Goal: Information Seeking & Learning: Learn about a topic

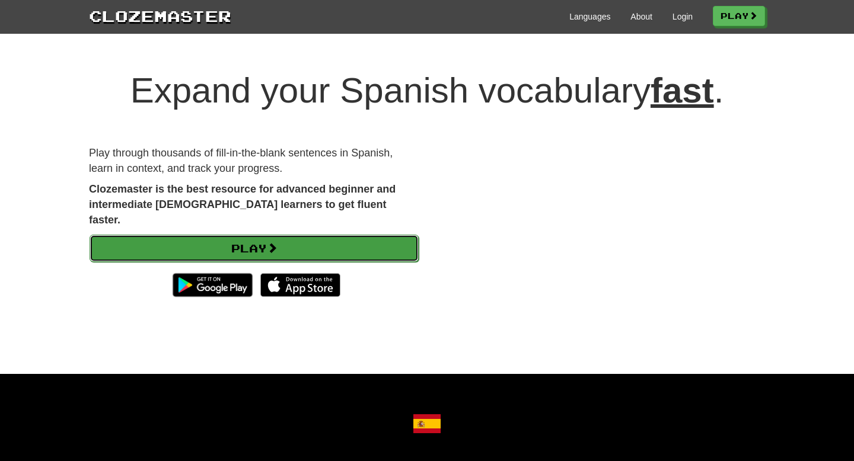
click at [257, 235] on link "Play" at bounding box center [254, 248] width 329 height 27
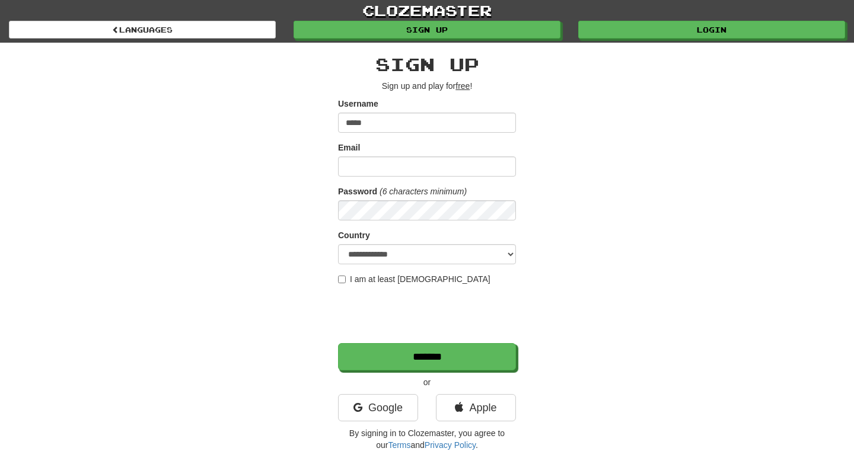
type input "*****"
click at [371, 167] on input "Email" at bounding box center [427, 167] width 178 height 20
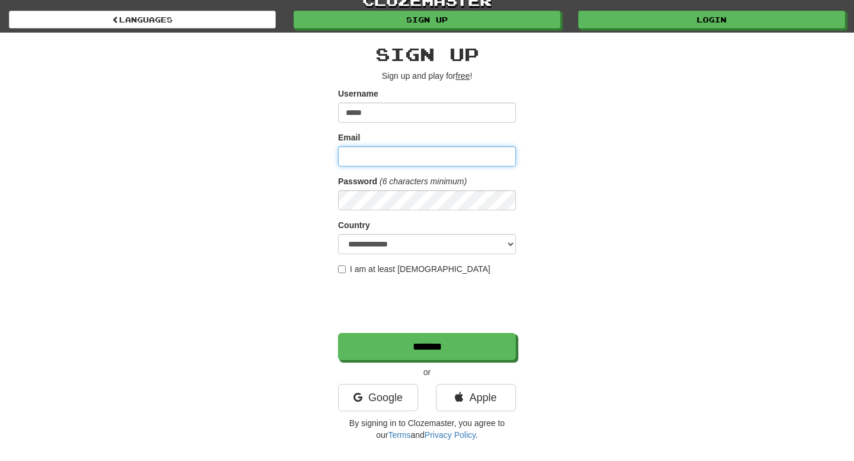
scroll to position [12, 0]
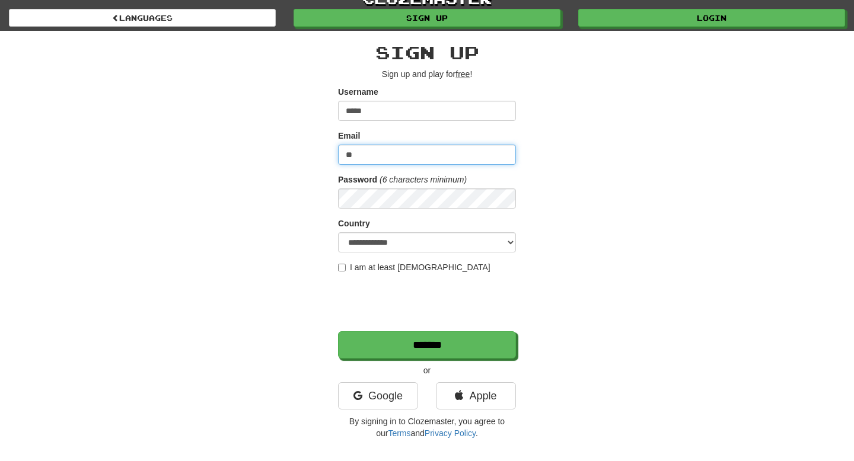
type input "*"
type input "**********"
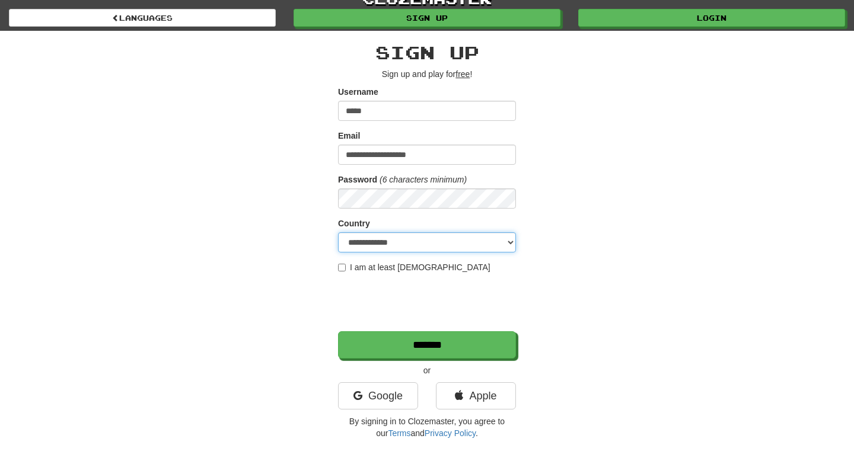
click at [367, 246] on select "**********" at bounding box center [427, 242] width 178 height 20
select select "**"
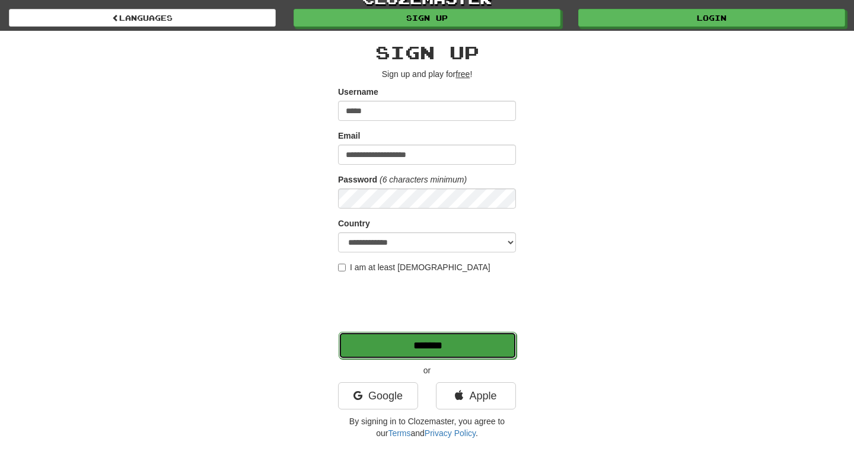
click at [389, 350] on input "*******" at bounding box center [428, 345] width 178 height 27
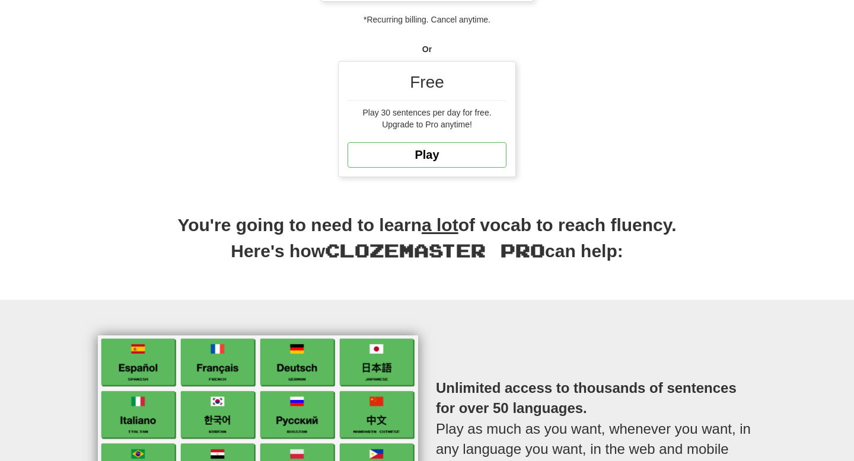
scroll to position [321, 0]
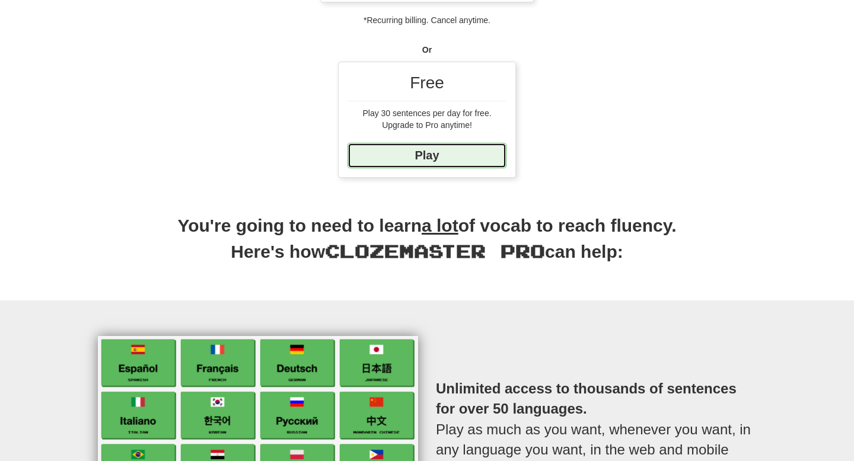
click at [457, 151] on link "Play" at bounding box center [427, 156] width 159 height 26
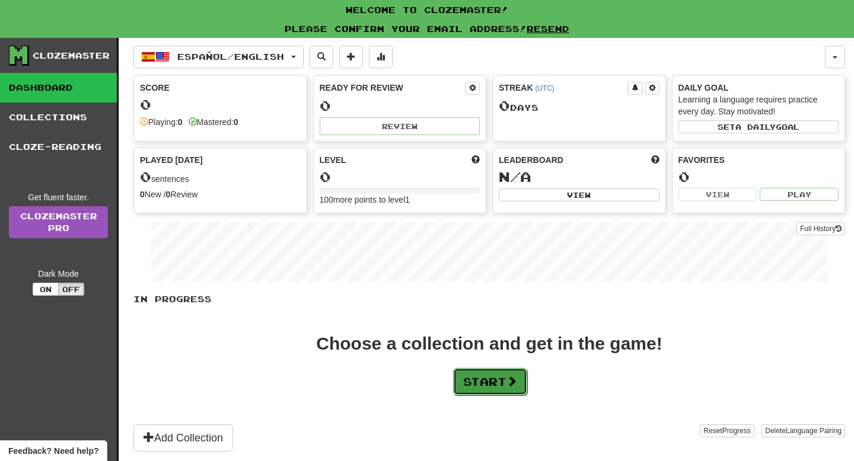
click at [479, 383] on button "Start" at bounding box center [490, 381] width 74 height 27
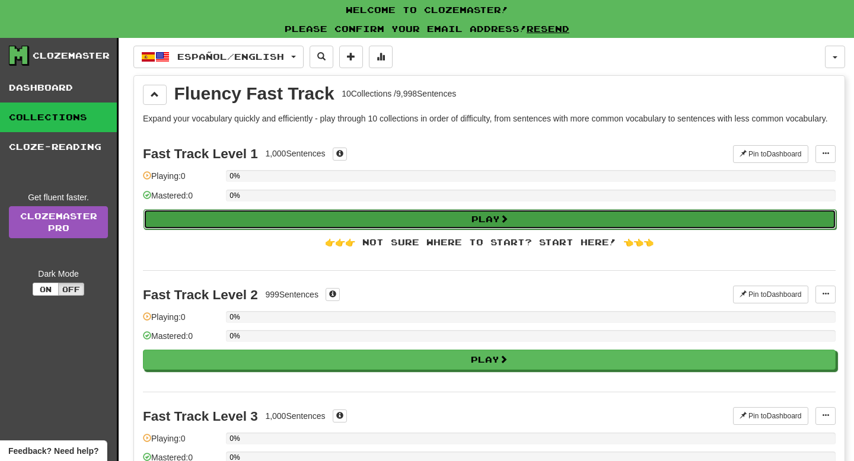
click at [484, 230] on button "Play" at bounding box center [490, 219] width 693 height 20
select select "**"
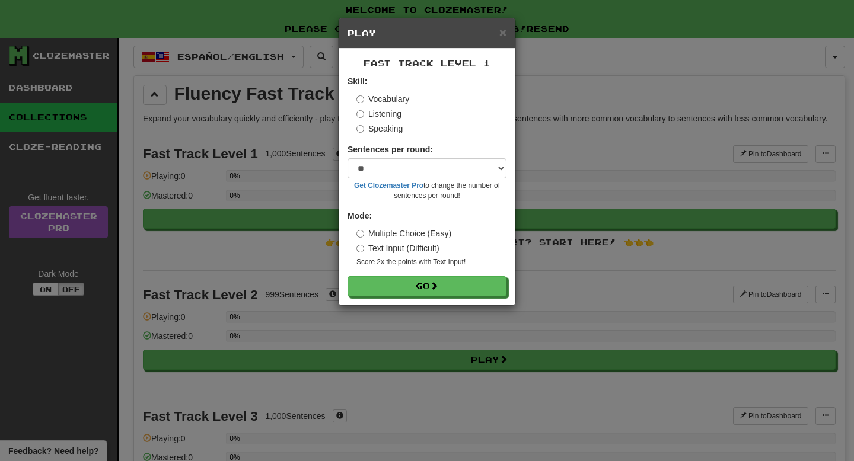
click at [450, 247] on div "Text Input (Difficult)" at bounding box center [431, 249] width 150 height 12
click at [432, 248] on label "Text Input (Difficult)" at bounding box center [397, 249] width 83 height 12
click at [430, 293] on button "Go" at bounding box center [427, 287] width 159 height 20
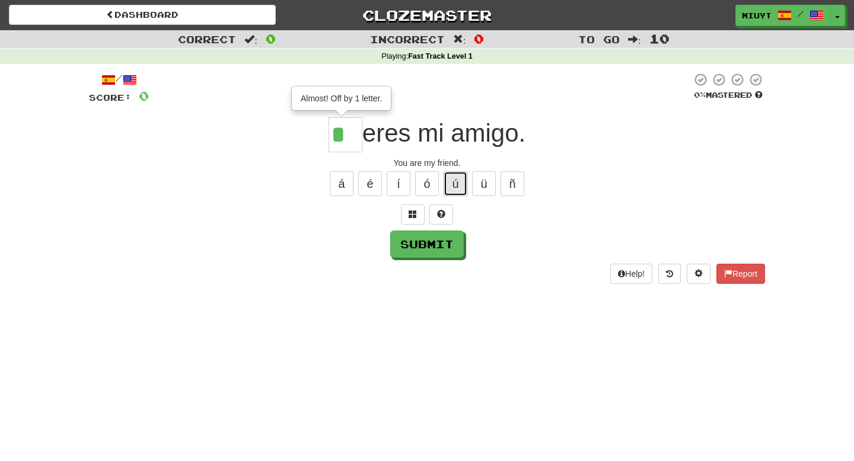
click at [451, 180] on button "ú" at bounding box center [456, 183] width 24 height 25
type input "**"
click at [422, 252] on button "Submit" at bounding box center [428, 244] width 74 height 27
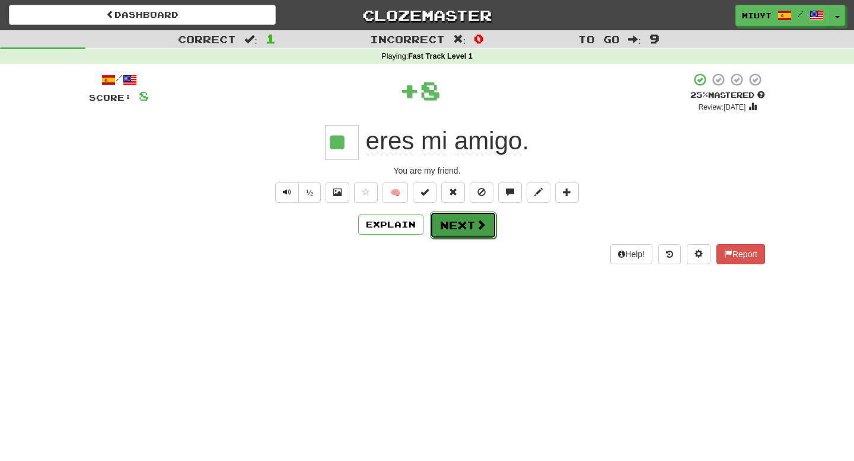
click at [452, 231] on button "Next" at bounding box center [463, 225] width 66 height 27
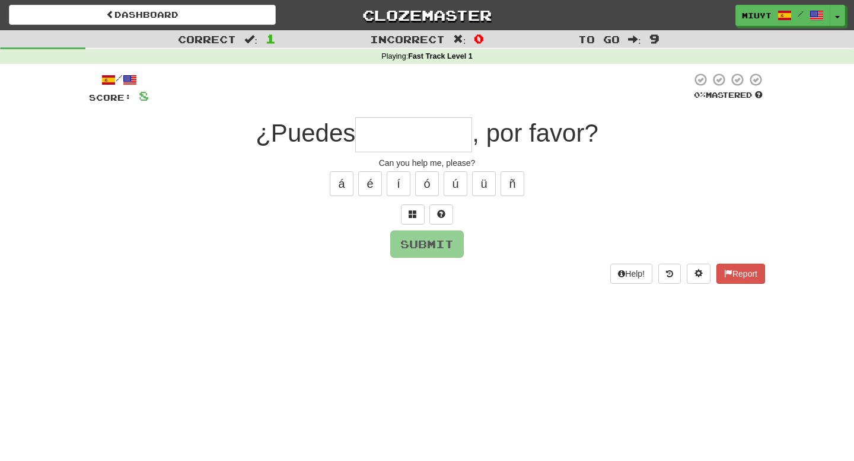
click at [395, 126] on input "text" at bounding box center [413, 134] width 117 height 35
click at [372, 196] on div "á é í ó ú ü ñ" at bounding box center [427, 184] width 676 height 30
click at [372, 190] on button "é" at bounding box center [370, 183] width 24 height 25
click at [438, 246] on button "Submit" at bounding box center [428, 244] width 74 height 27
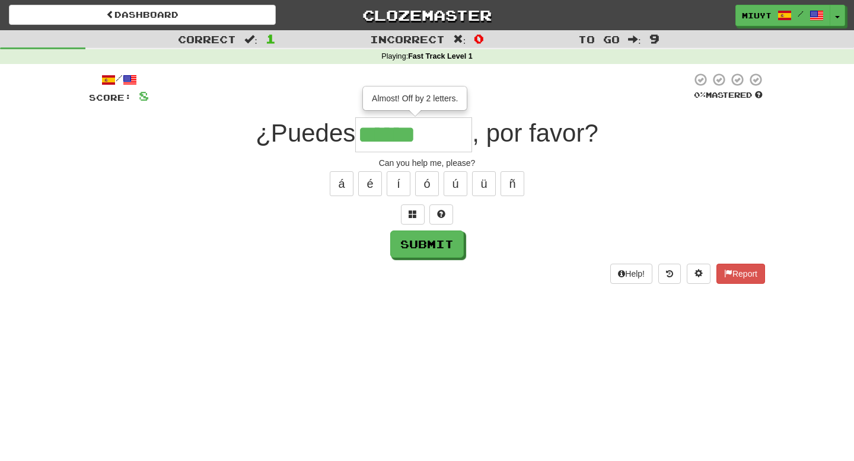
click at [442, 133] on input "******" at bounding box center [413, 134] width 117 height 35
click at [366, 179] on button "é" at bounding box center [370, 183] width 24 height 25
click at [434, 248] on button "Submit" at bounding box center [428, 244] width 74 height 27
type input "********"
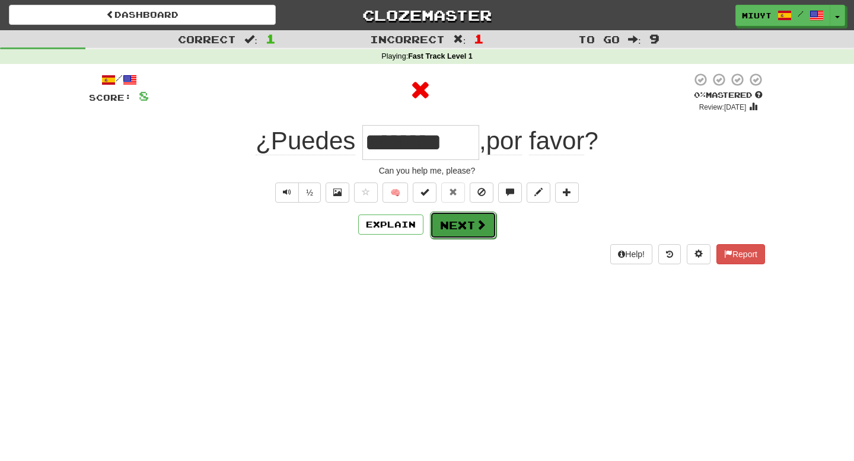
click at [467, 227] on button "Next" at bounding box center [463, 225] width 66 height 27
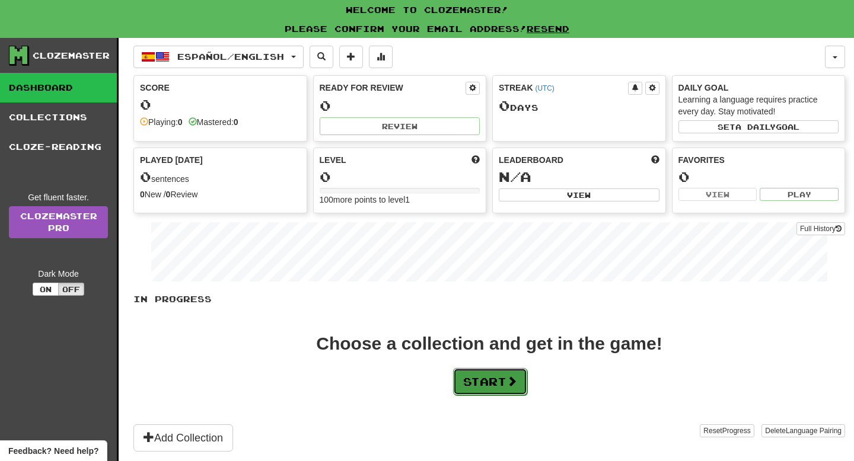
click at [486, 391] on button "Start" at bounding box center [490, 381] width 74 height 27
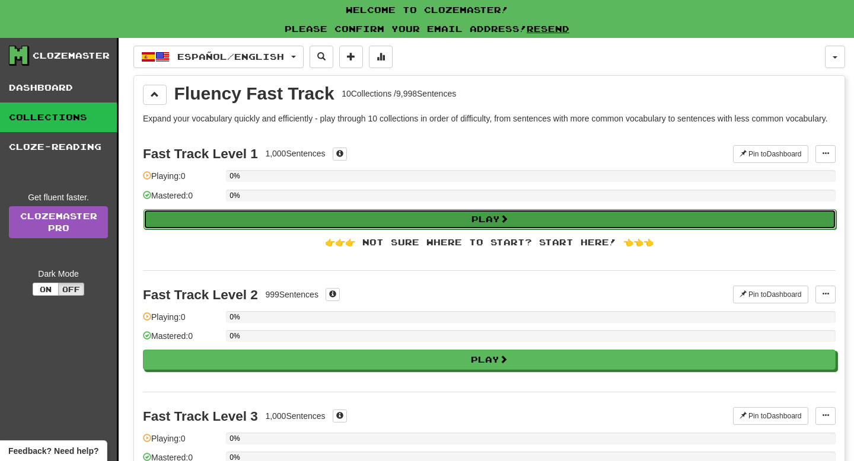
click at [456, 230] on button "Play" at bounding box center [490, 219] width 693 height 20
select select "**"
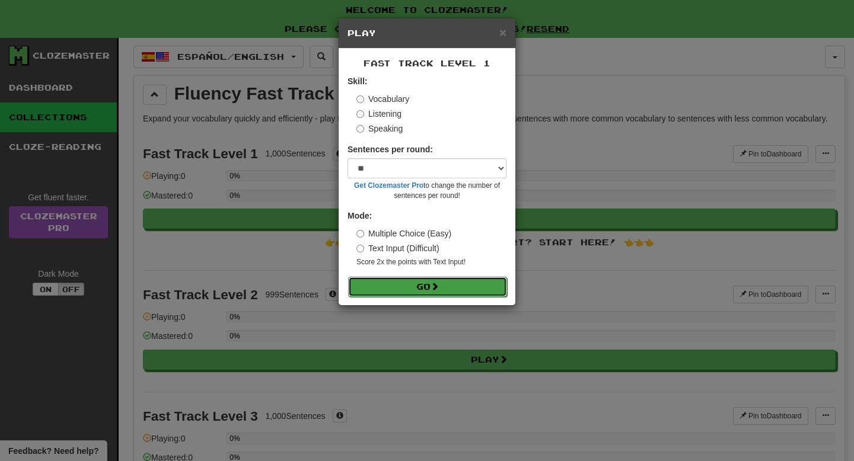
click at [431, 285] on button "Go" at bounding box center [427, 287] width 159 height 20
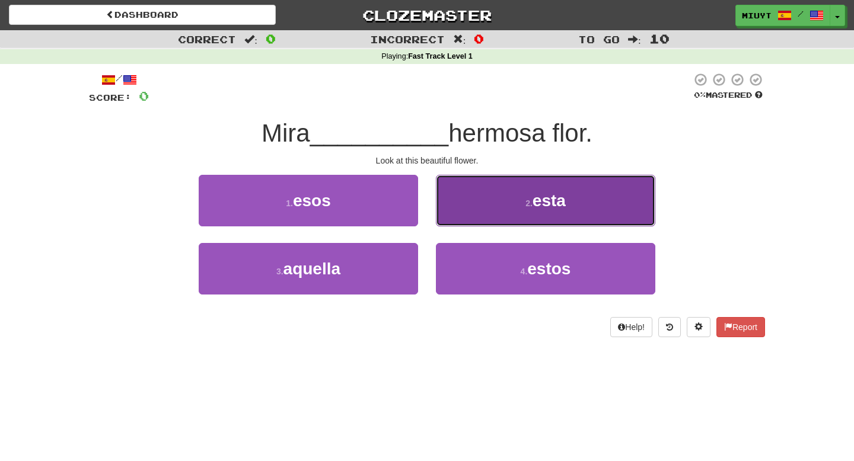
click at [565, 200] on span "esta" at bounding box center [549, 201] width 33 height 18
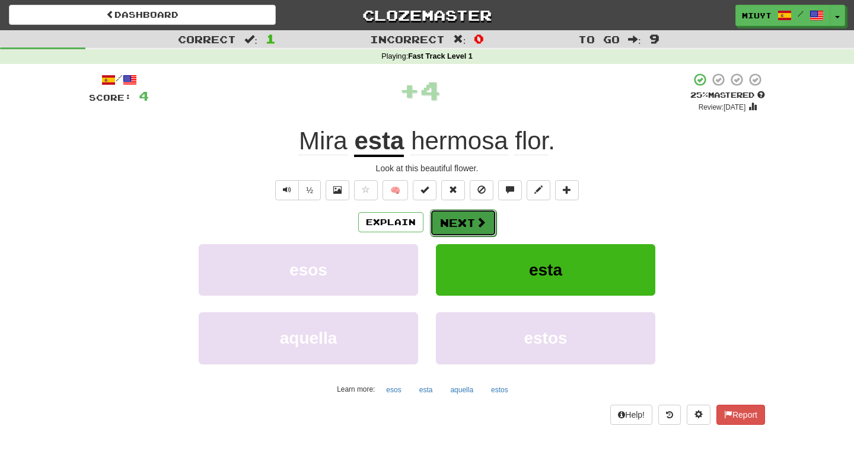
click at [468, 214] on button "Next" at bounding box center [463, 222] width 66 height 27
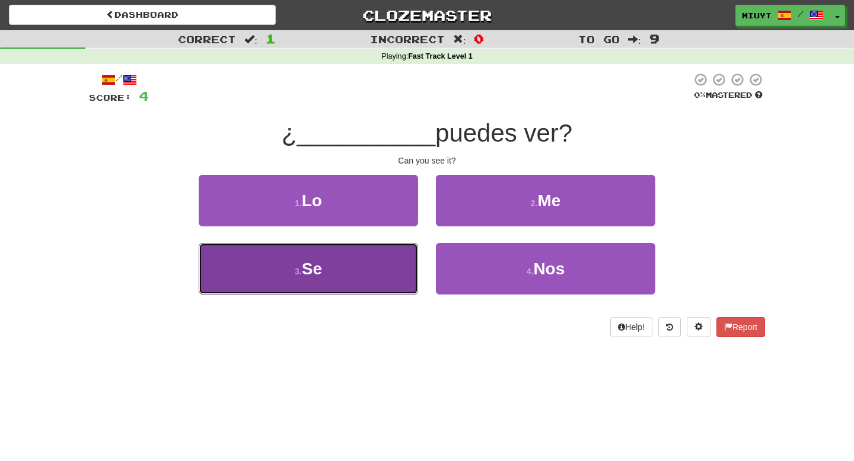
click at [330, 272] on button "3 . Se" at bounding box center [308, 269] width 219 height 52
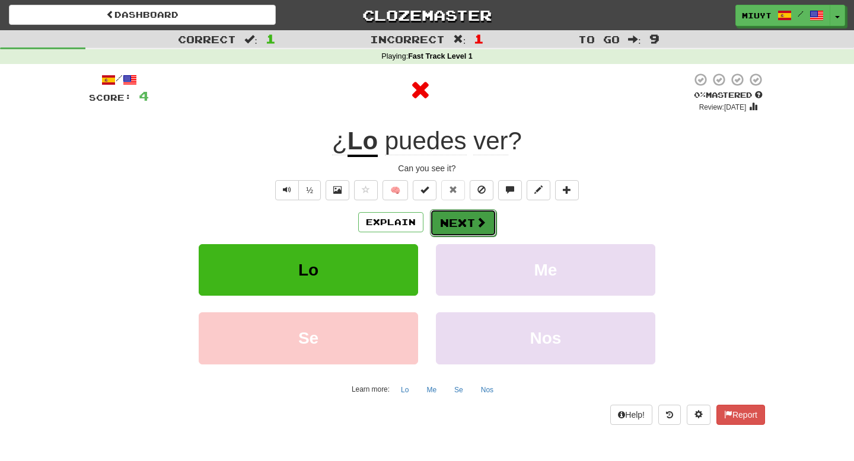
click at [467, 213] on button "Next" at bounding box center [463, 222] width 66 height 27
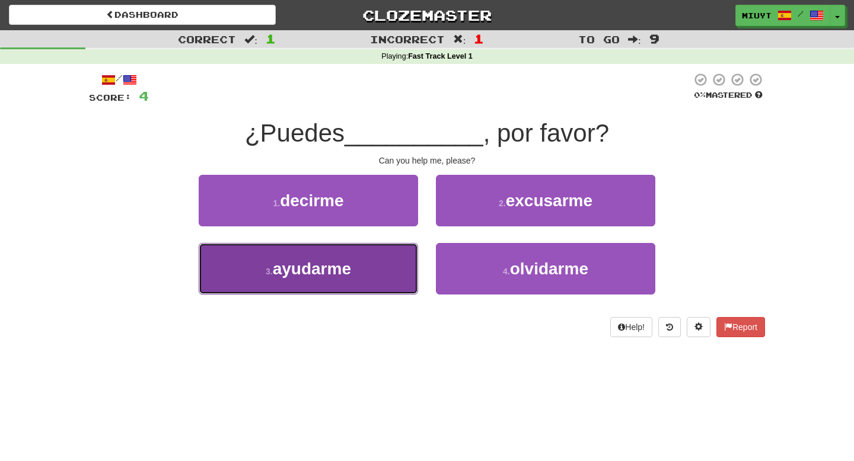
click at [369, 275] on button "3 . ayudarme" at bounding box center [308, 269] width 219 height 52
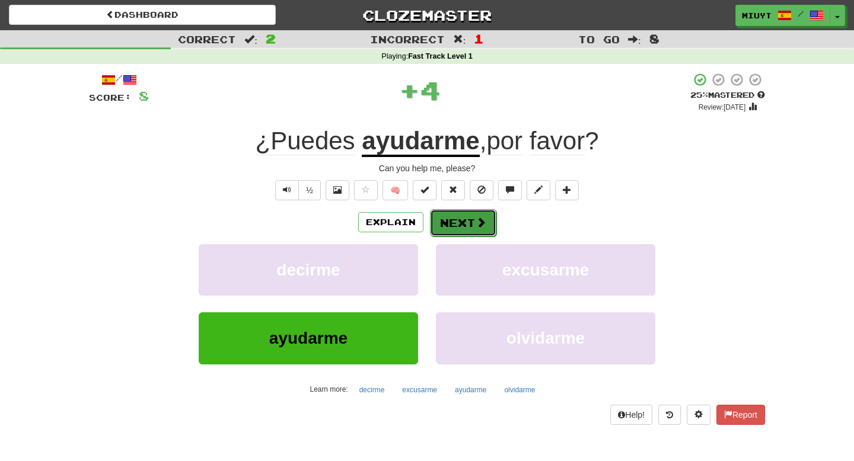
click at [476, 215] on button "Next" at bounding box center [463, 222] width 66 height 27
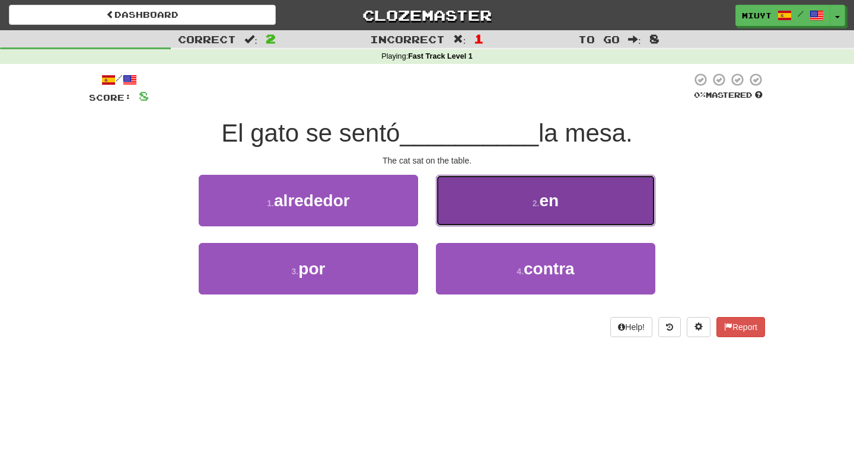
click at [493, 196] on button "2 . en" at bounding box center [545, 201] width 219 height 52
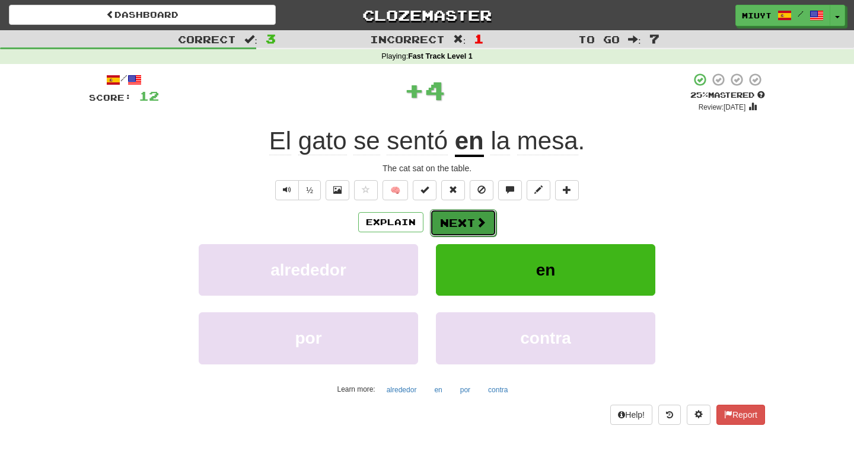
click at [474, 222] on button "Next" at bounding box center [463, 222] width 66 height 27
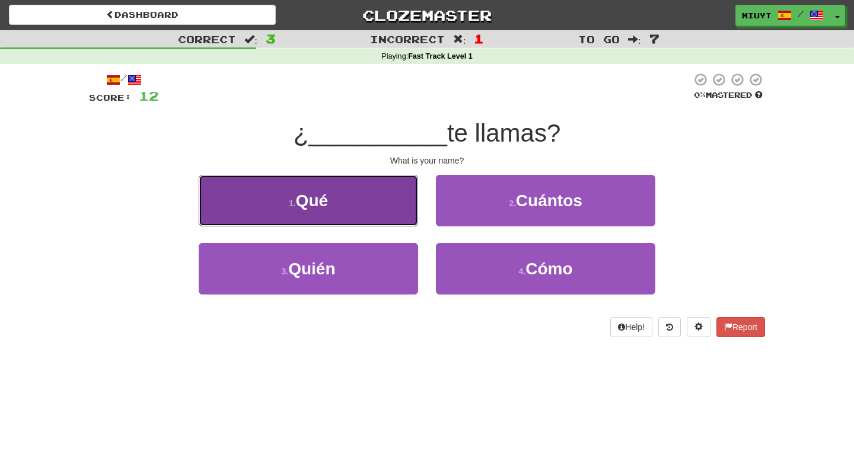
click at [365, 213] on button "1 . Qué" at bounding box center [308, 201] width 219 height 52
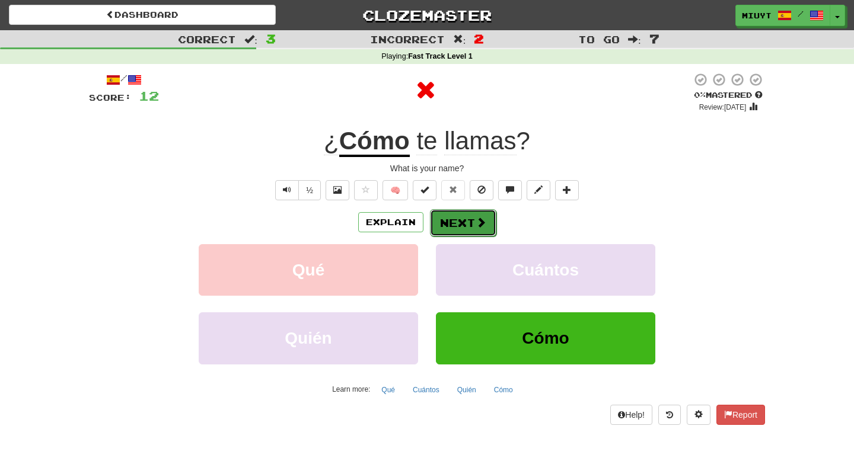
click at [469, 227] on button "Next" at bounding box center [463, 222] width 66 height 27
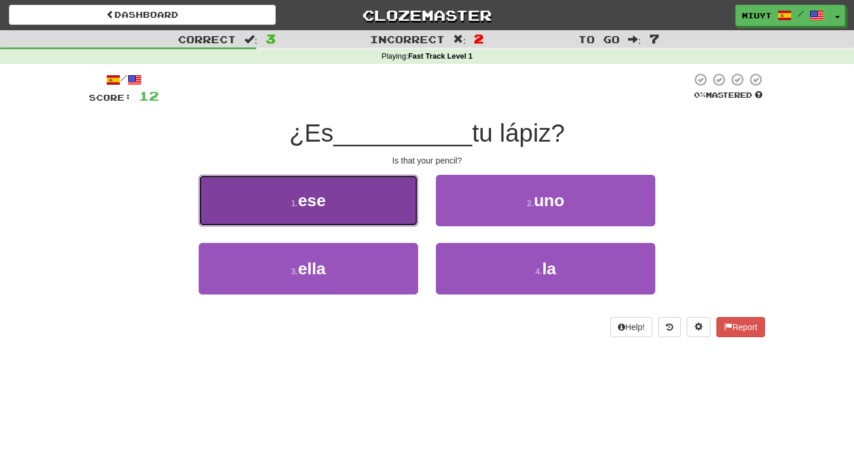
click at [361, 213] on button "1 . ese" at bounding box center [308, 201] width 219 height 52
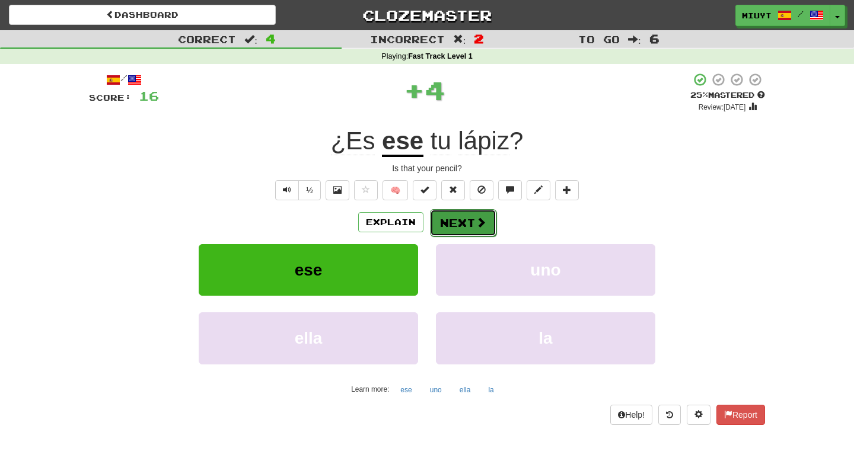
click at [469, 227] on button "Next" at bounding box center [463, 222] width 66 height 27
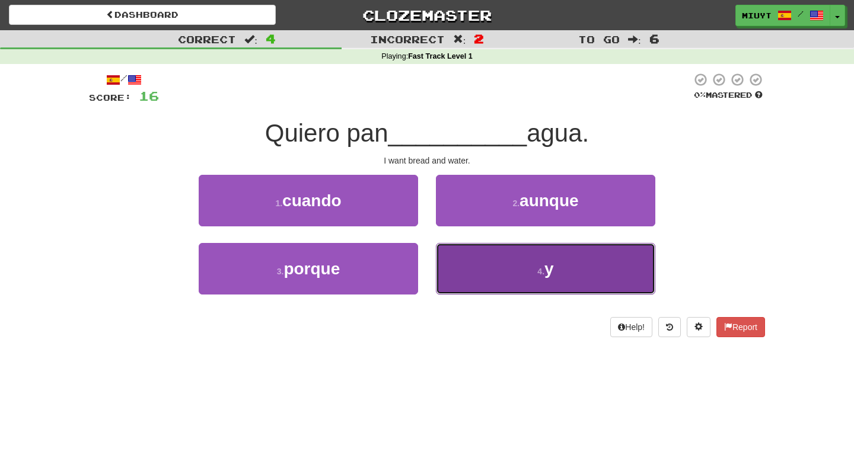
click at [514, 269] on button "4 . y" at bounding box center [545, 269] width 219 height 52
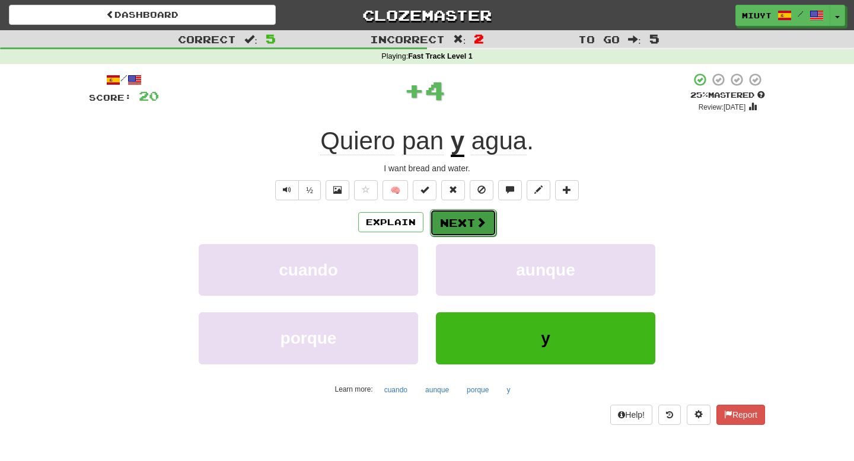
click at [460, 213] on button "Next" at bounding box center [463, 222] width 66 height 27
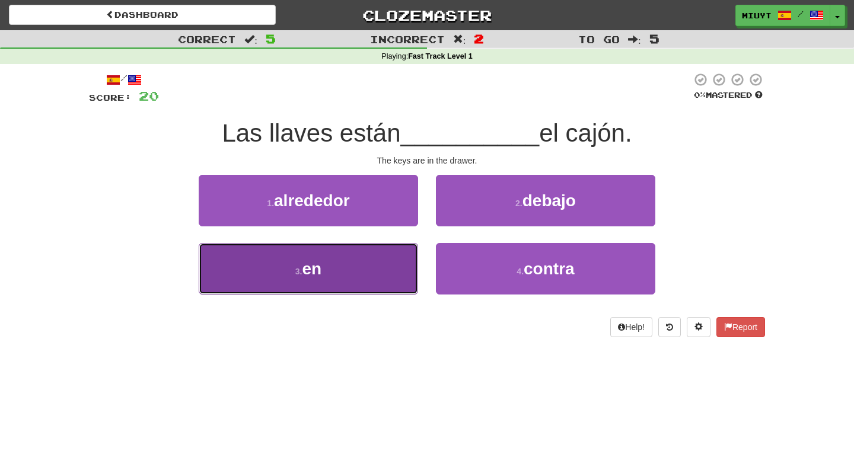
click at [368, 282] on button "3 . en" at bounding box center [308, 269] width 219 height 52
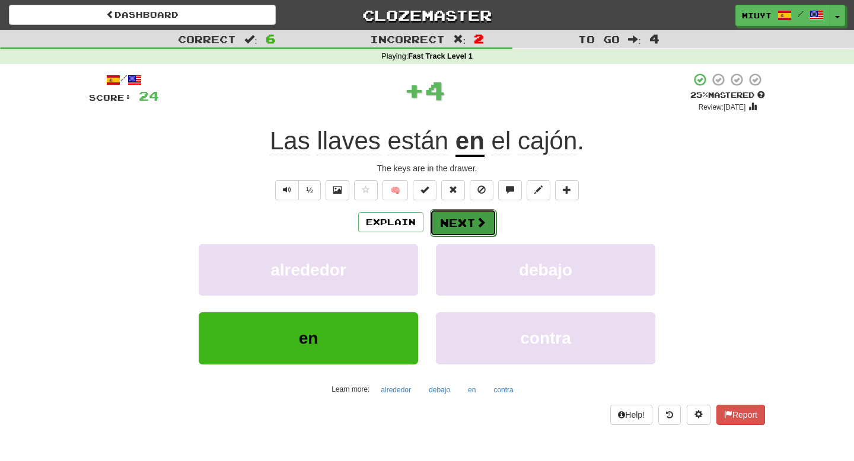
click at [463, 223] on button "Next" at bounding box center [463, 222] width 66 height 27
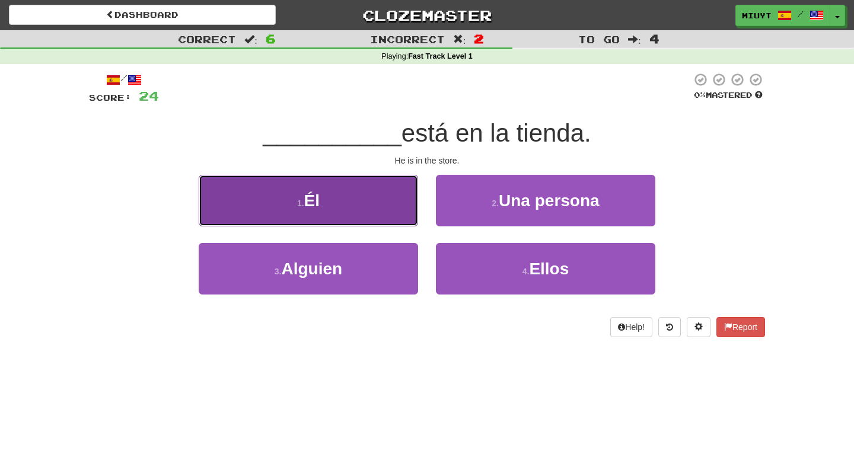
click at [377, 209] on button "1 . Él" at bounding box center [308, 201] width 219 height 52
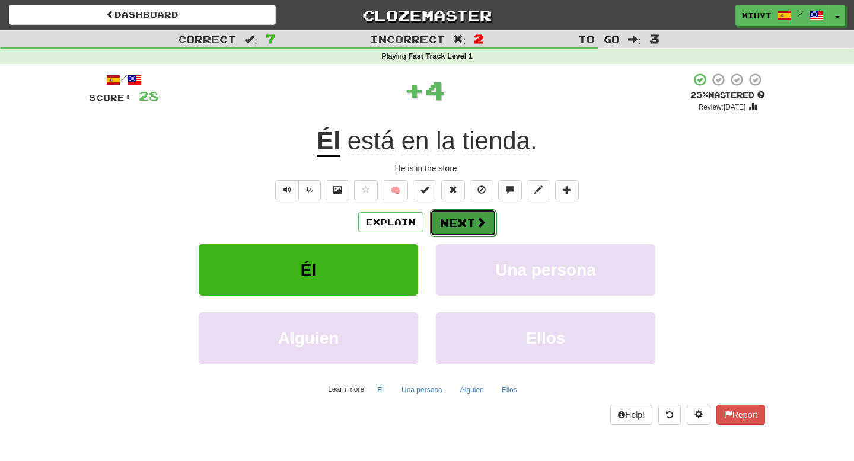
click at [457, 228] on button "Next" at bounding box center [463, 222] width 66 height 27
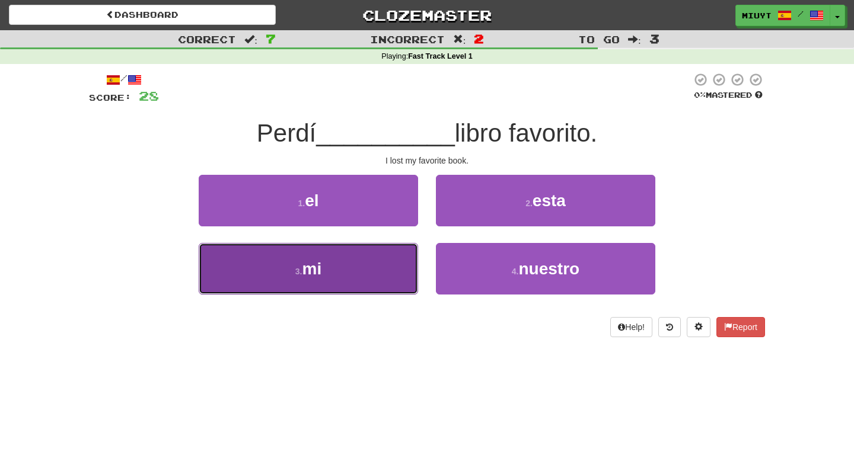
click at [404, 264] on button "3 . mi" at bounding box center [308, 269] width 219 height 52
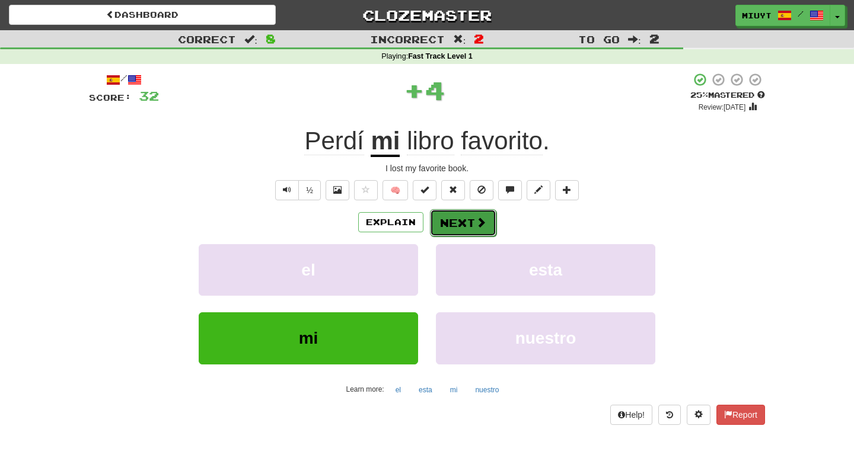
click at [480, 213] on button "Next" at bounding box center [463, 222] width 66 height 27
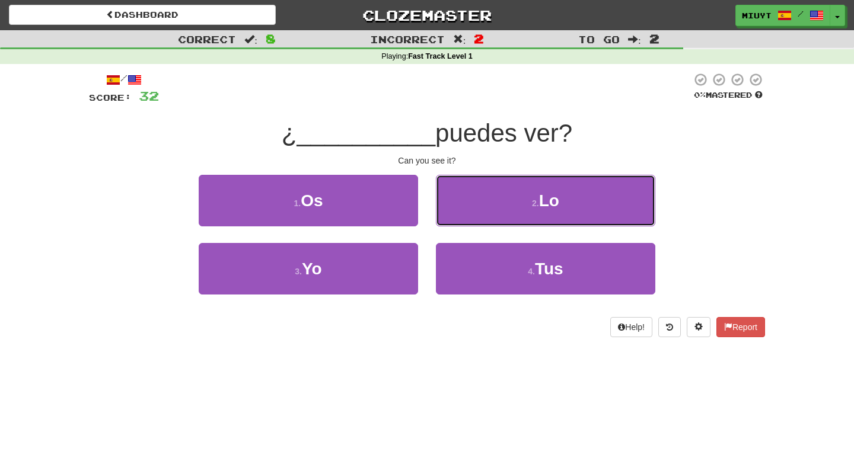
click at [480, 213] on button "2 . Lo" at bounding box center [545, 201] width 219 height 52
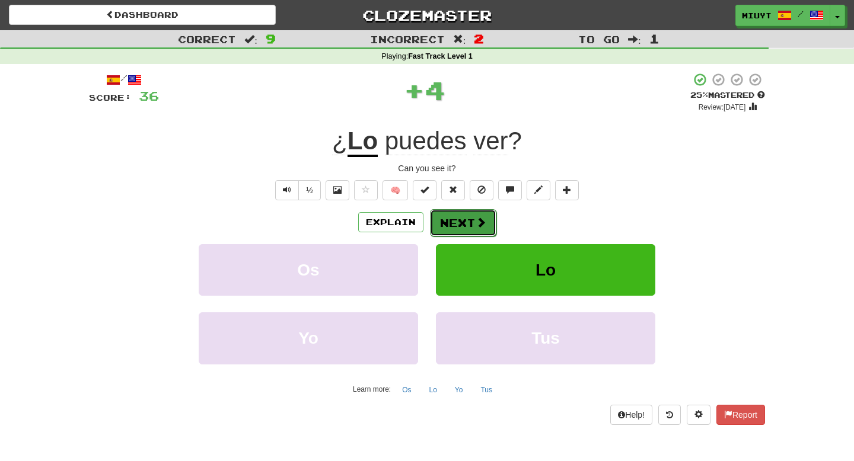
click at [447, 218] on button "Next" at bounding box center [463, 222] width 66 height 27
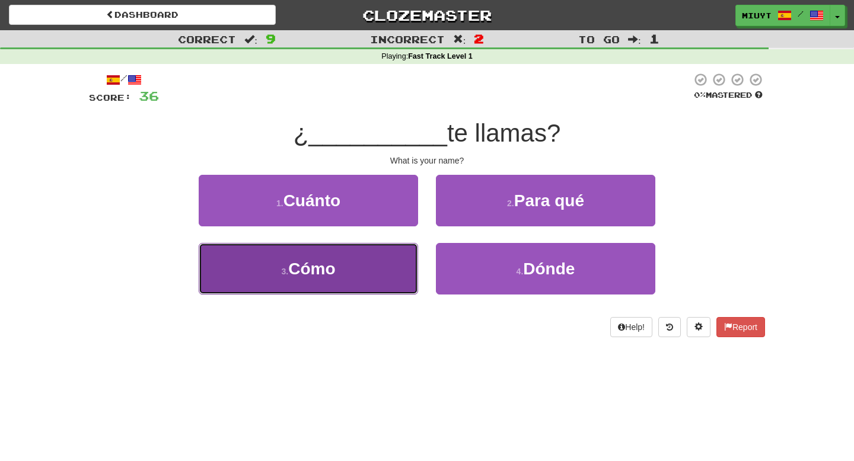
click at [314, 277] on span "Cómo" at bounding box center [311, 269] width 47 height 18
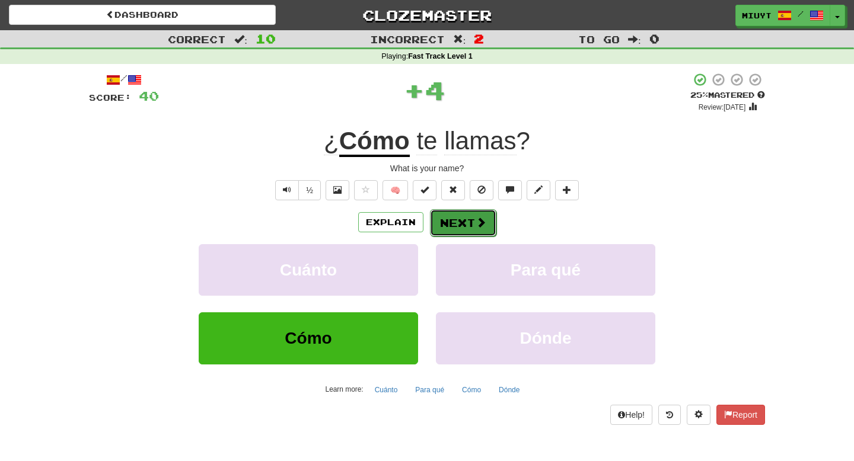
click at [485, 223] on button "Next" at bounding box center [463, 222] width 66 height 27
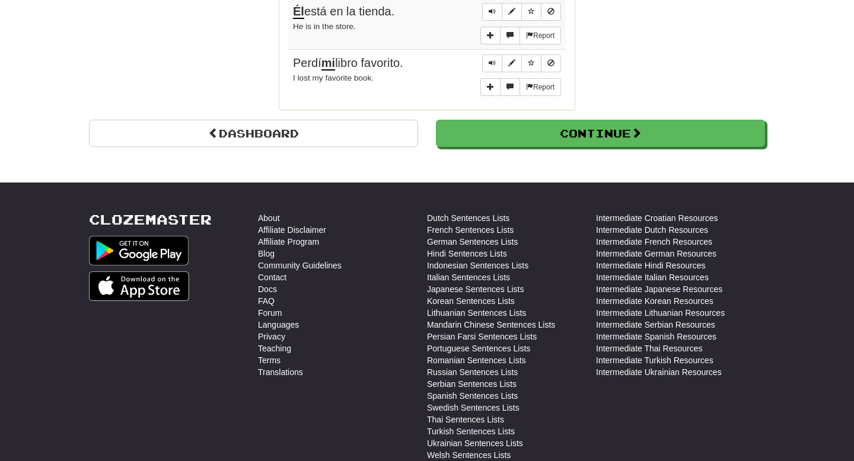
scroll to position [1123, 0]
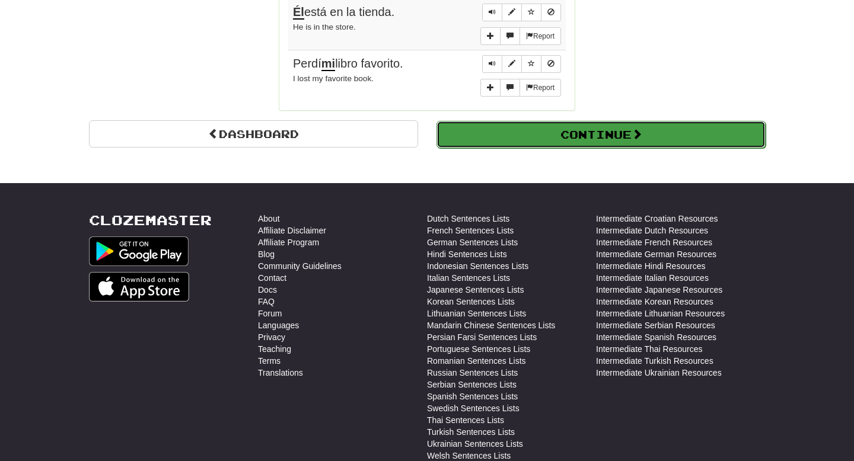
click at [530, 131] on button "Continue" at bounding box center [600, 134] width 329 height 27
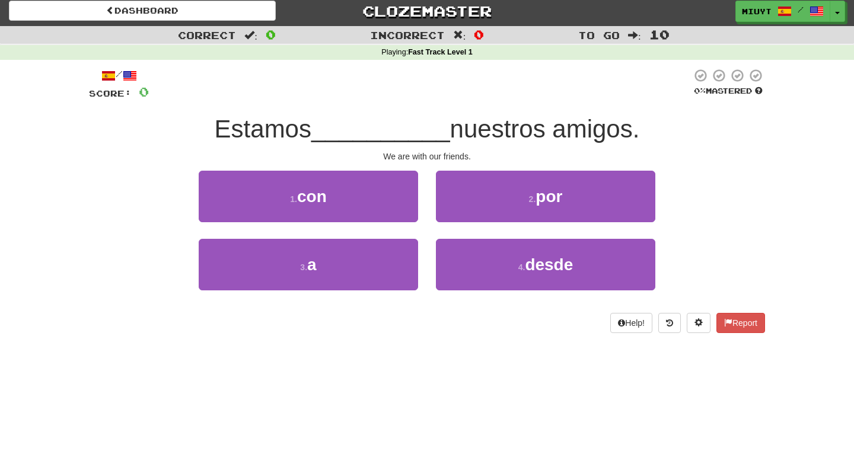
scroll to position [0, 0]
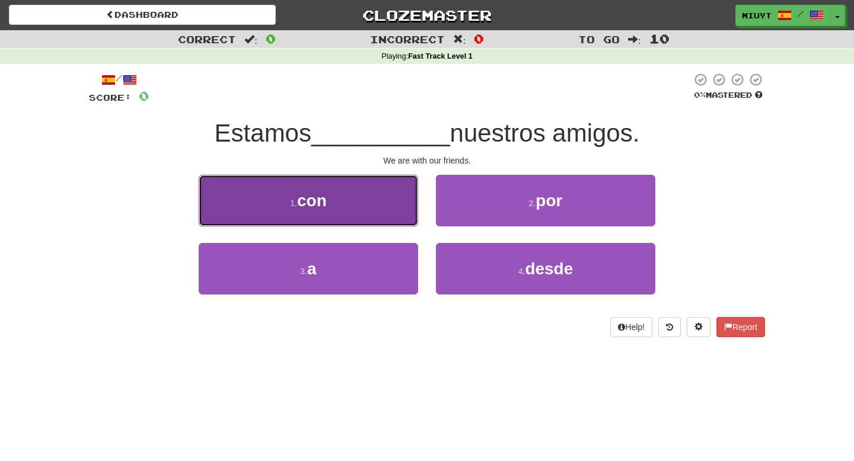
click at [361, 190] on button "1 . con" at bounding box center [308, 201] width 219 height 52
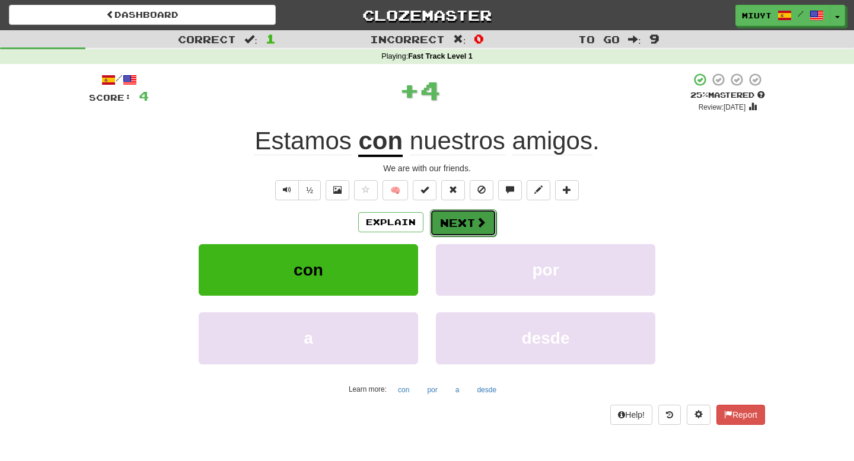
click at [478, 224] on span at bounding box center [481, 222] width 11 height 11
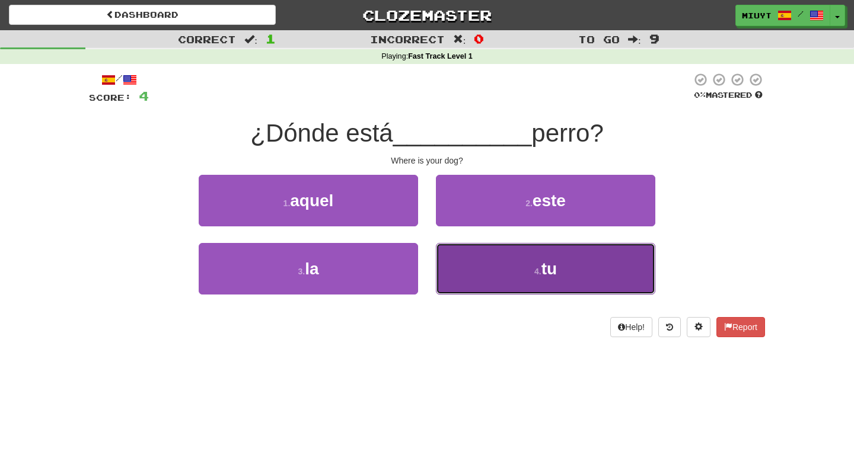
click at [506, 278] on button "4 . tu" at bounding box center [545, 269] width 219 height 52
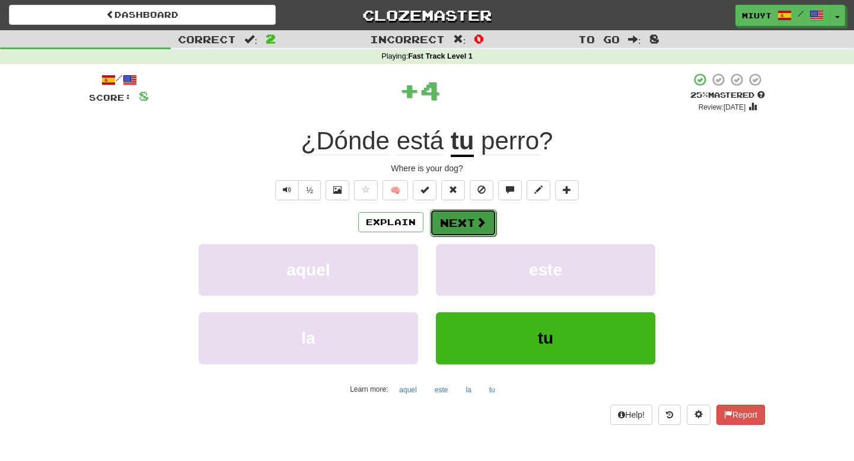
click at [463, 224] on button "Next" at bounding box center [463, 222] width 66 height 27
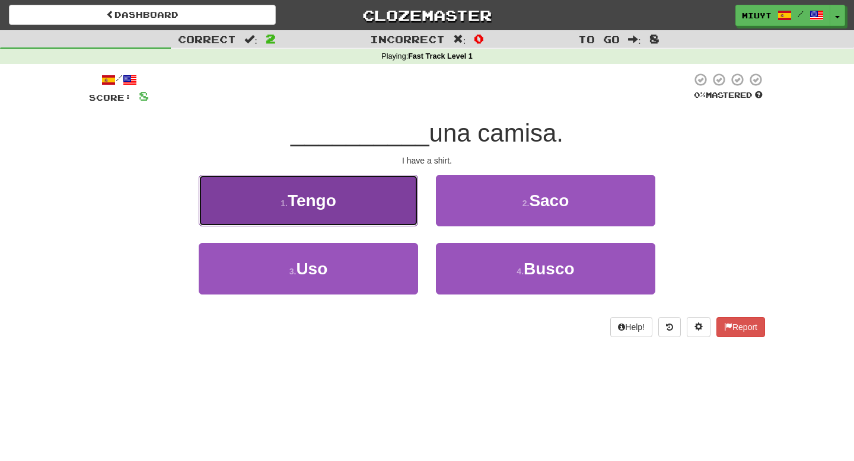
click at [310, 215] on button "1 . Tengo" at bounding box center [308, 201] width 219 height 52
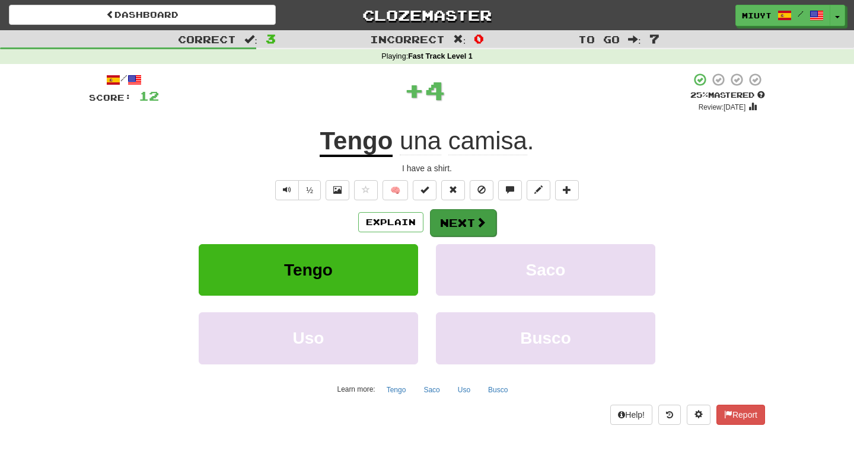
click at [459, 209] on div "/ Score: 12 + 4 25 % Mastered Review: 2025-08-22 Tengo una camisa . I have a sh…" at bounding box center [427, 248] width 676 height 352
click at [457, 217] on button "Next" at bounding box center [463, 222] width 66 height 27
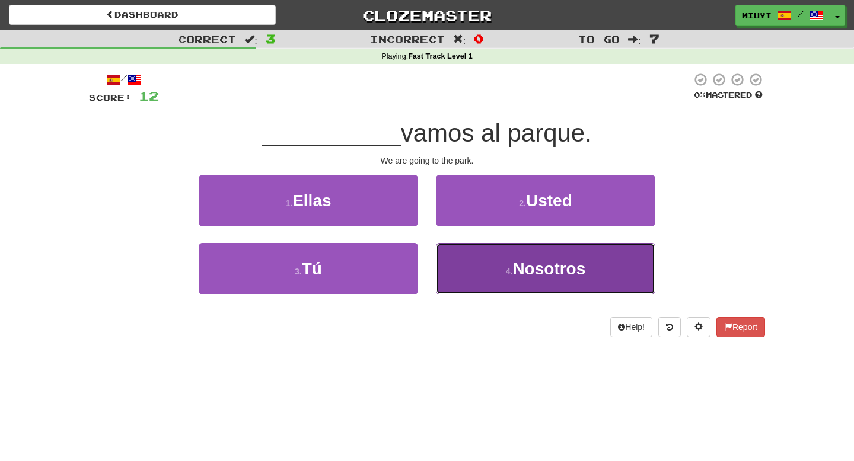
click at [523, 270] on span "Nosotros" at bounding box center [548, 269] width 73 height 18
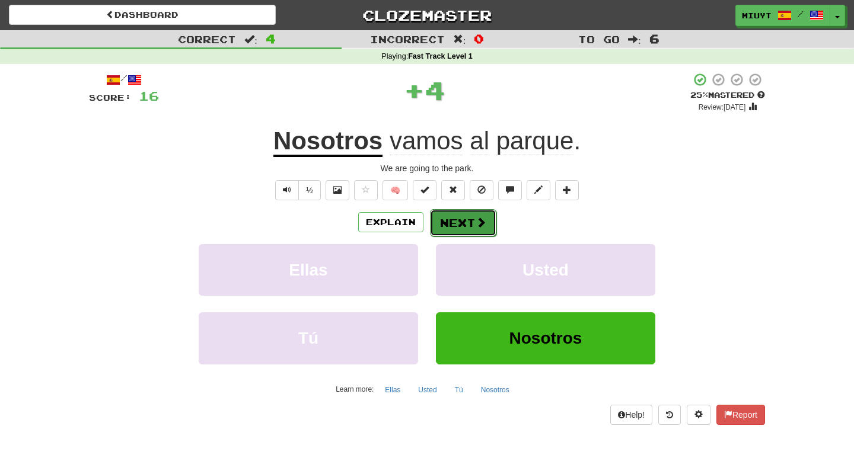
click at [489, 226] on button "Next" at bounding box center [463, 222] width 66 height 27
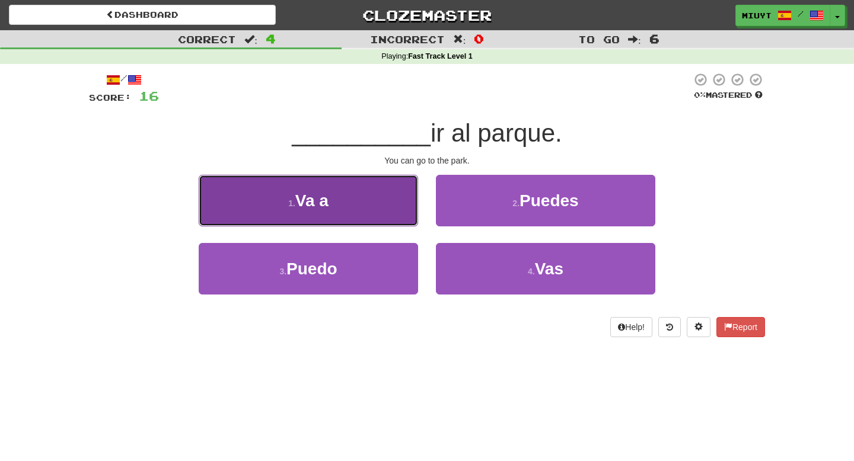
click at [355, 200] on button "1 . Va a" at bounding box center [308, 201] width 219 height 52
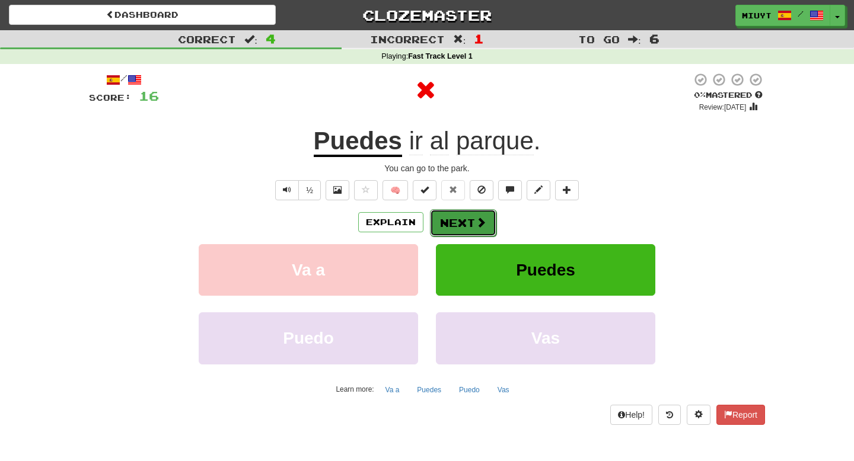
click at [457, 223] on button "Next" at bounding box center [463, 222] width 66 height 27
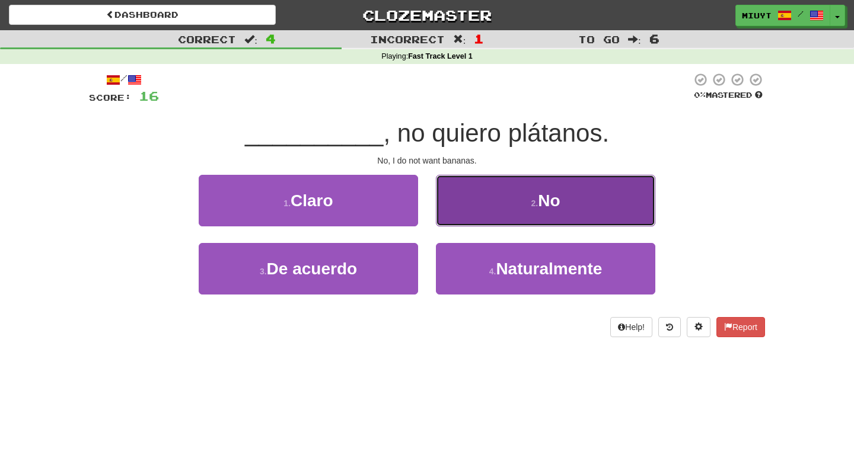
click at [544, 192] on span "No" at bounding box center [549, 201] width 22 height 18
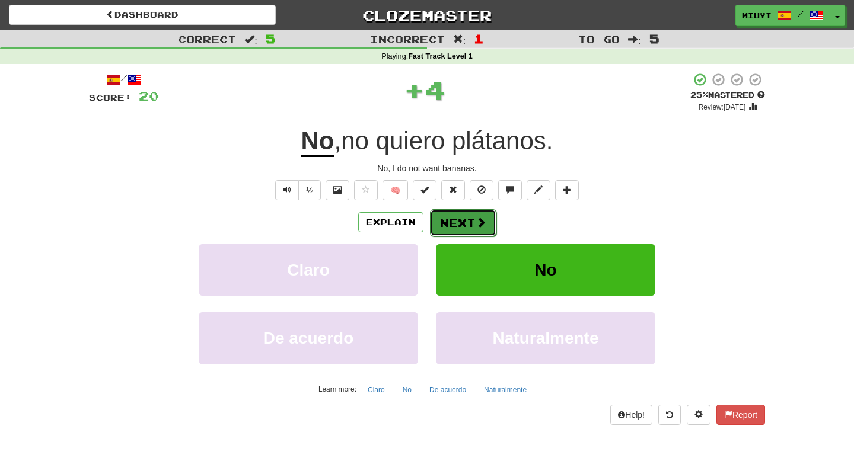
click at [464, 216] on button "Next" at bounding box center [463, 222] width 66 height 27
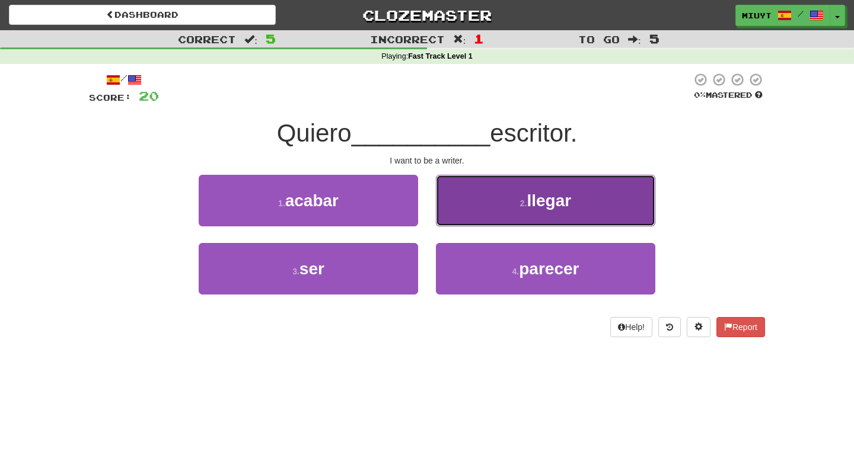
click at [492, 198] on button "2 . llegar" at bounding box center [545, 201] width 219 height 52
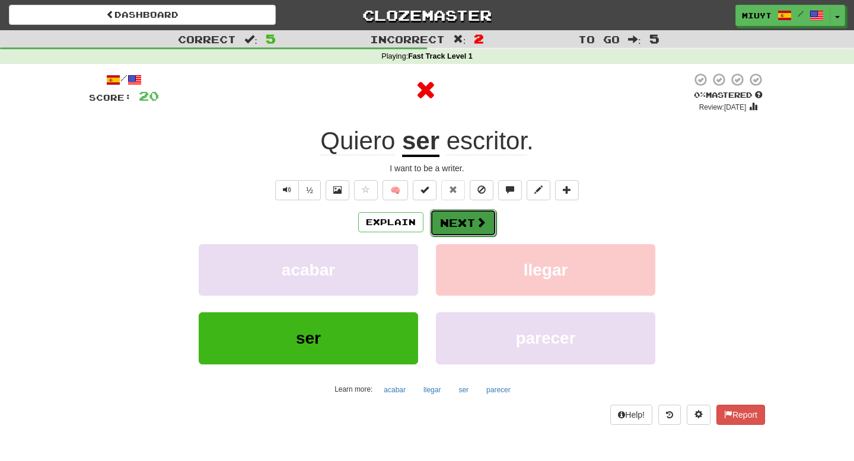
click at [479, 226] on span at bounding box center [481, 222] width 11 height 11
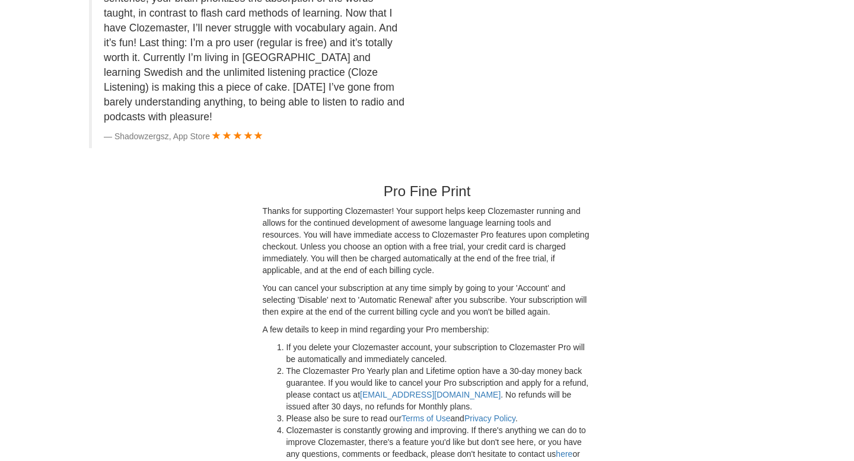
scroll to position [3043, 0]
